Goal: Find specific page/section

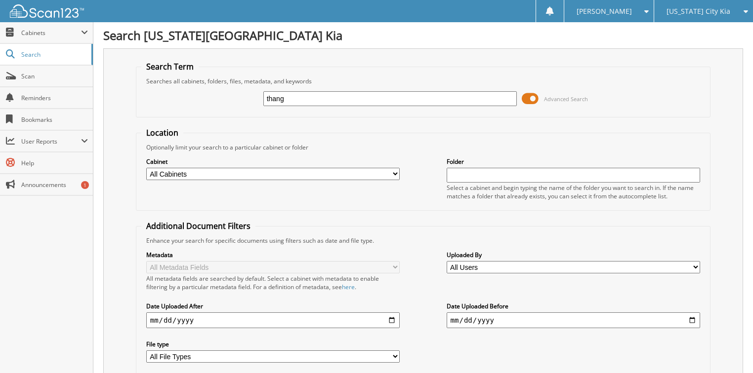
type input "thang"
click at [294, 101] on input "thang" at bounding box center [390, 98] width 254 height 15
type input "t"
type input "atc"
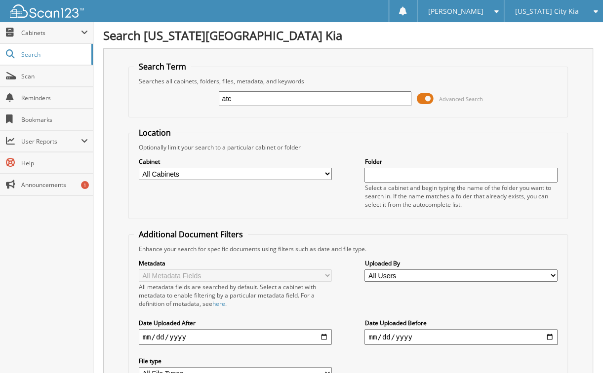
click at [597, 10] on icon at bounding box center [593, 11] width 9 height 7
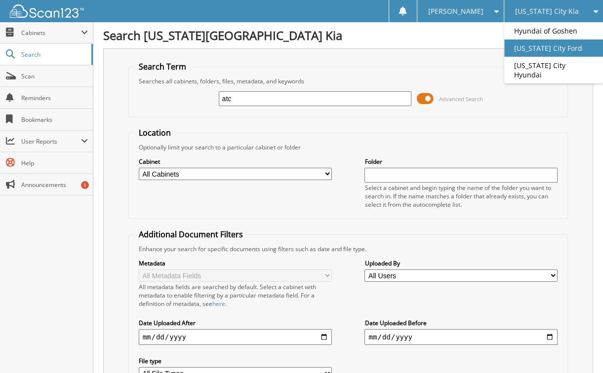
click at [559, 47] on link "[US_STATE] City Ford" at bounding box center [553, 48] width 99 height 17
